Goal: Information Seeking & Learning: Learn about a topic

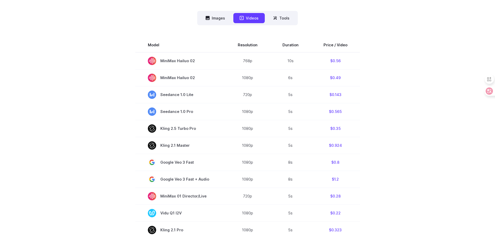
scroll to position [141, 0]
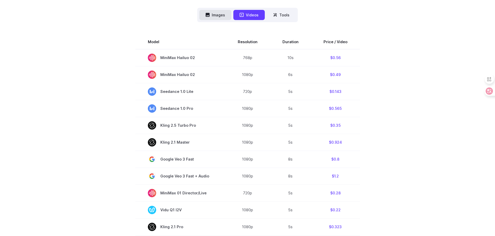
click at [218, 12] on button "Images" at bounding box center [215, 15] width 32 height 10
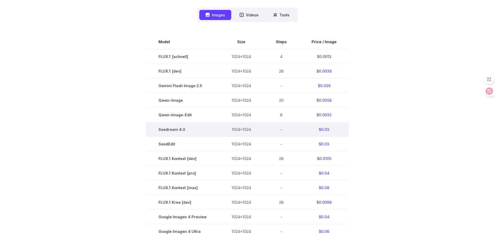
click at [197, 130] on td "Seedream 4.0" at bounding box center [182, 129] width 73 height 15
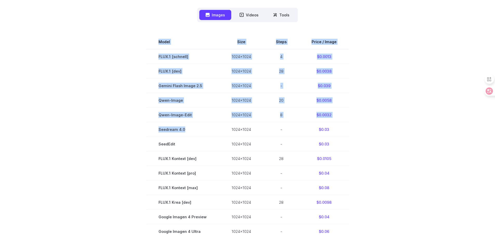
drag, startPoint x: 194, startPoint y: 129, endPoint x: 434, endPoint y: 123, distance: 239.8
click at [434, 123] on div "Pricing based on what you use Exact pricing depends on your setup. Use the Play…" at bounding box center [248, 138] width 374 height 451
click at [362, 107] on section "Model Size Steps Price / Image FLUX.1 [schnell] 1024x1024 4 $0.0013 FLUX.1 [dev…" at bounding box center [248, 188] width 362 height 306
